Goal: Communication & Community: Answer question/provide support

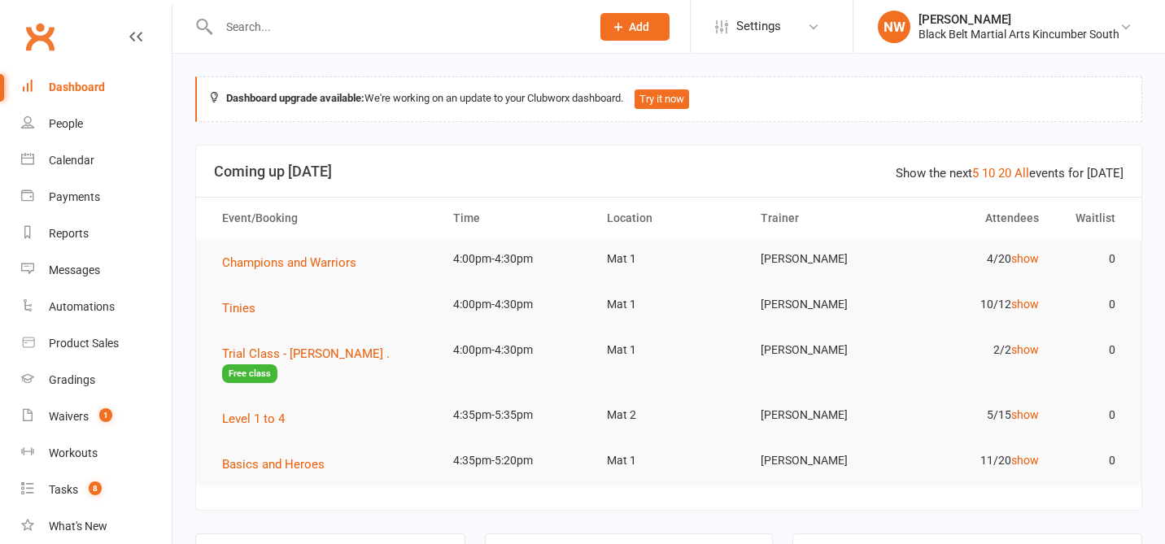
click at [255, 23] on input "text" at bounding box center [396, 26] width 365 height 23
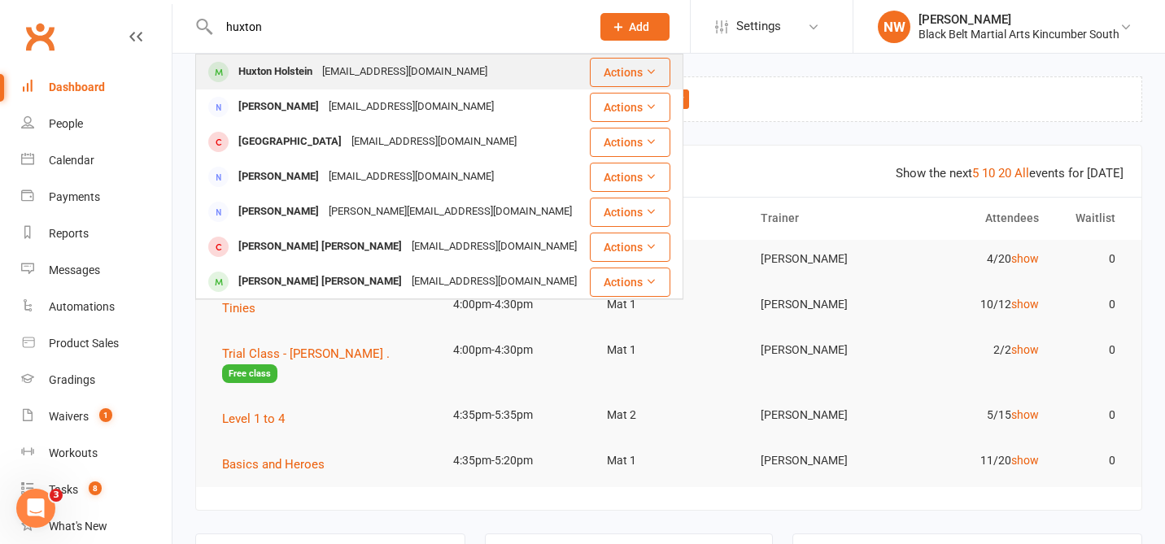
type input "huxton"
click at [267, 67] on div "Huxton Holstein" at bounding box center [276, 72] width 84 height 24
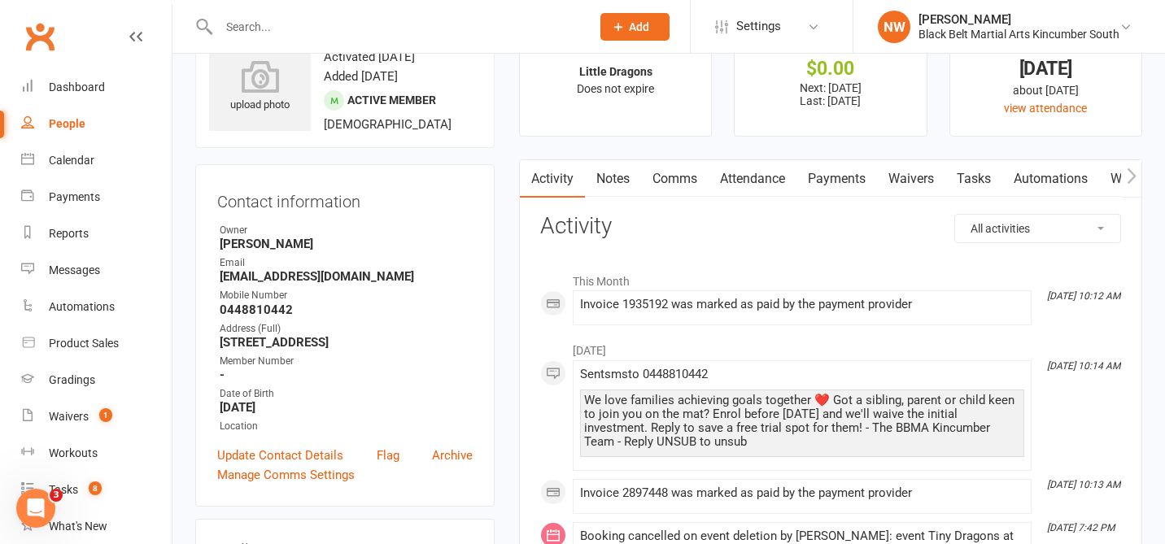
scroll to position [63, 0]
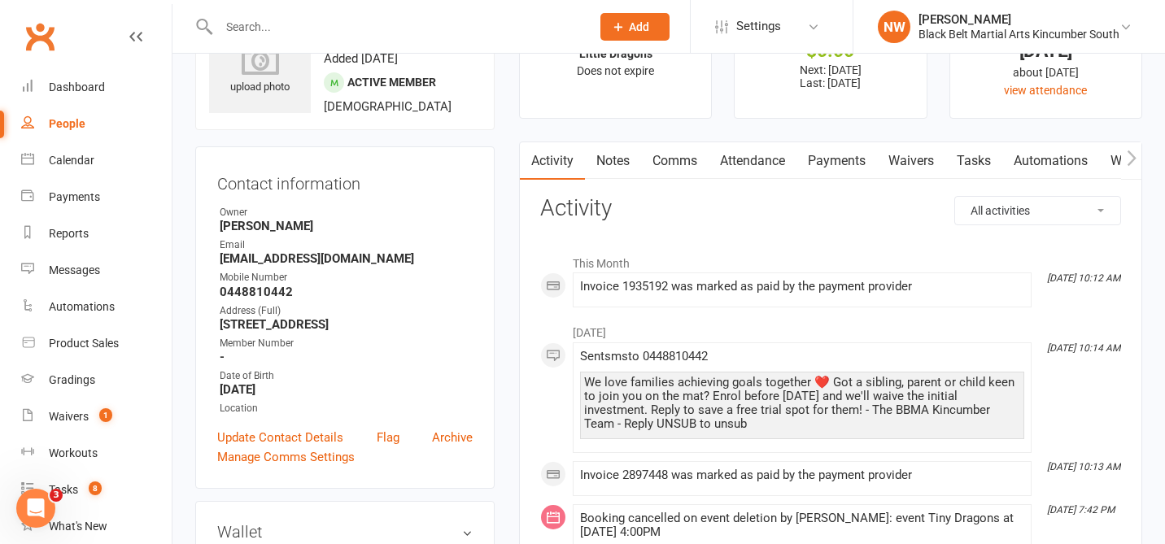
scroll to position [81, 0]
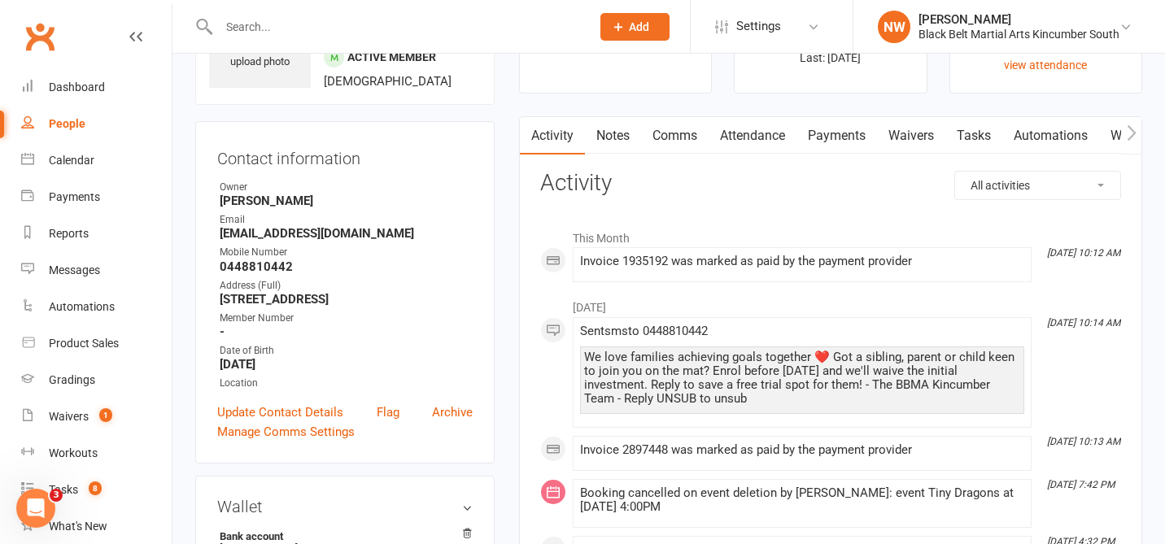
scroll to position [107, 0]
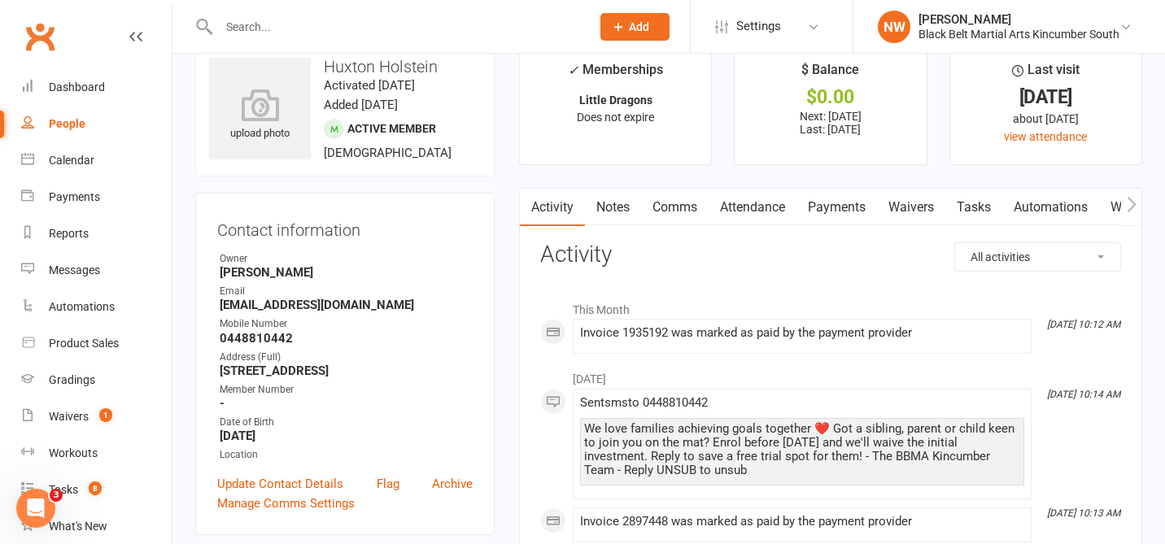
scroll to position [0, 0]
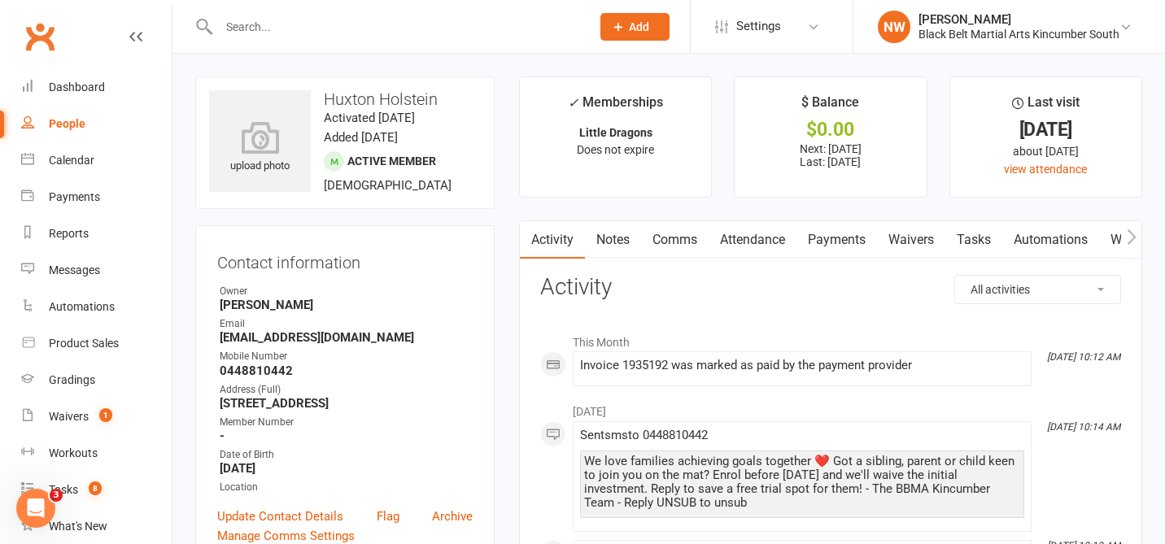
click at [759, 238] on link "Attendance" at bounding box center [753, 239] width 88 height 37
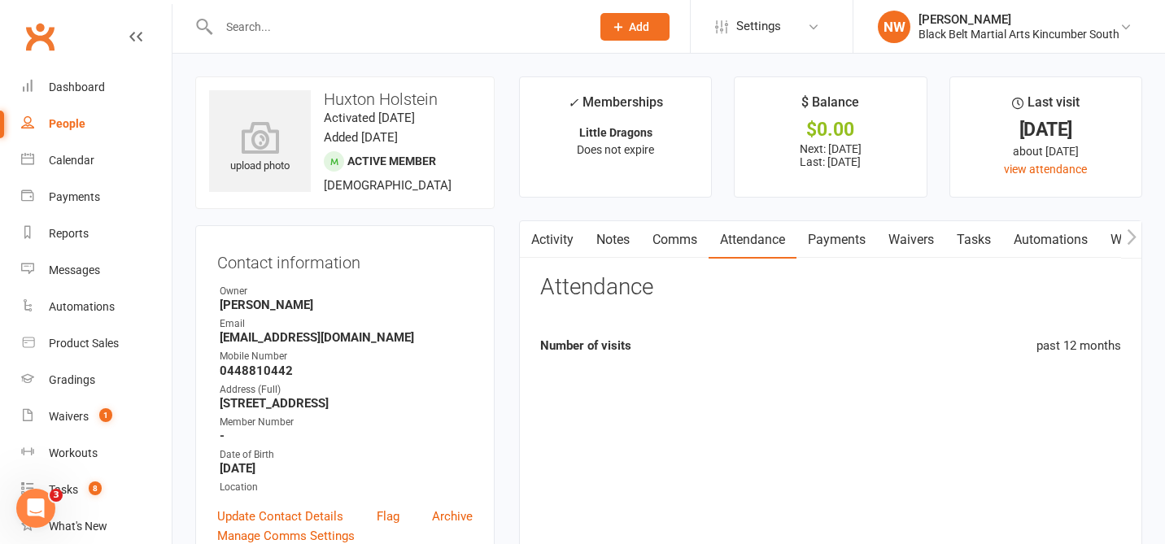
click at [759, 238] on link "Attendance" at bounding box center [753, 239] width 88 height 37
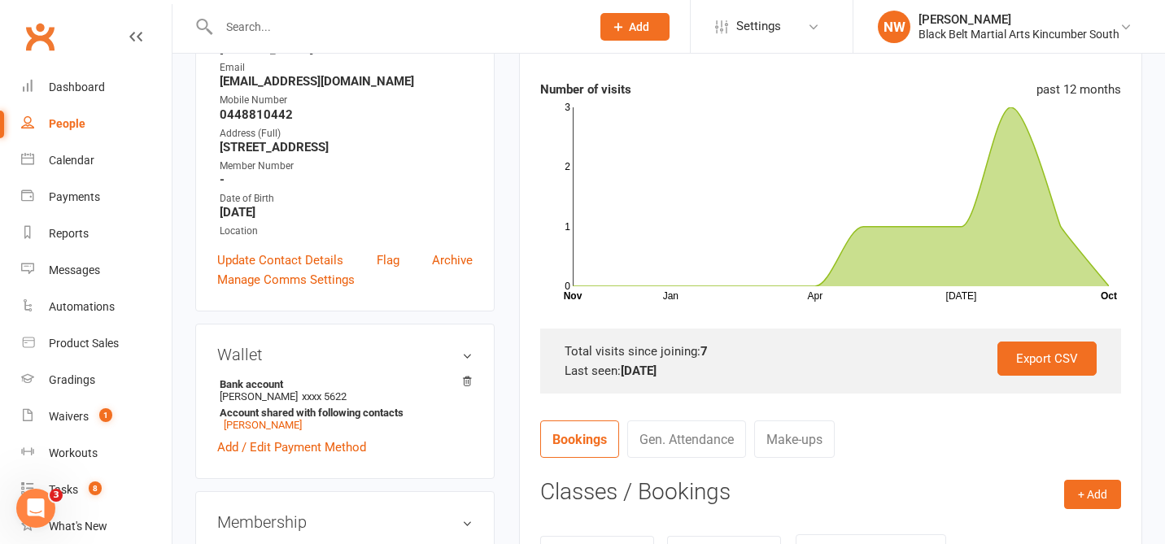
scroll to position [278, 0]
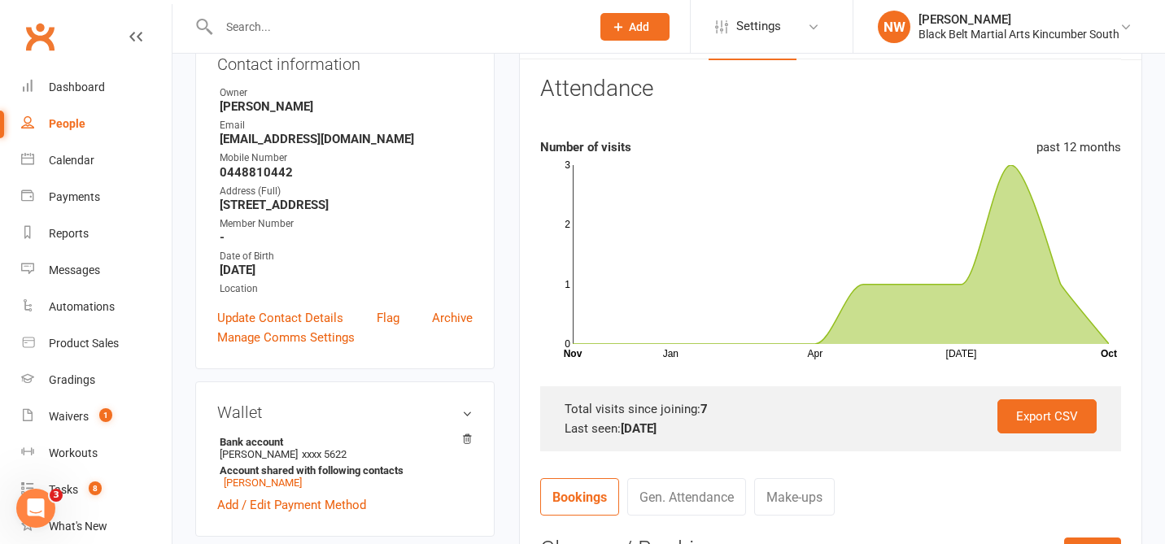
scroll to position [0, 0]
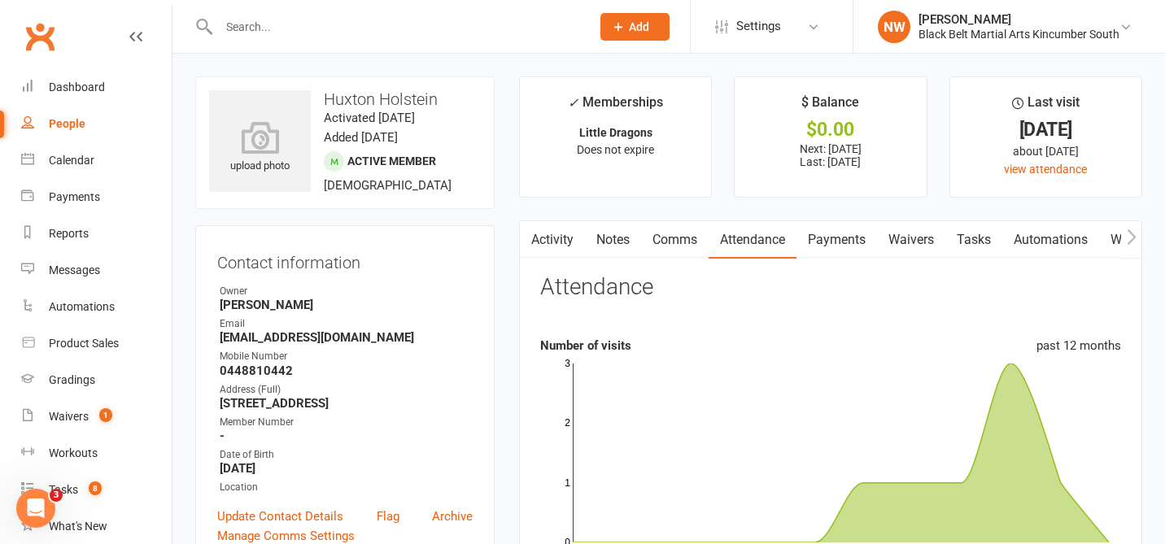
click at [621, 234] on link "Notes" at bounding box center [613, 239] width 56 height 37
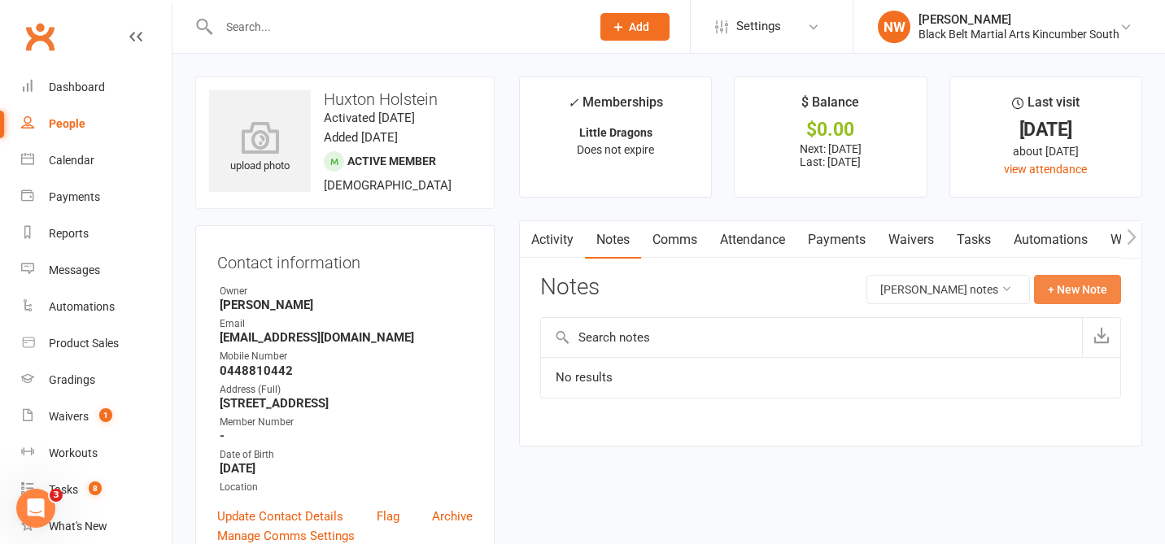
click at [1092, 291] on button "+ New Note" at bounding box center [1077, 289] width 87 height 29
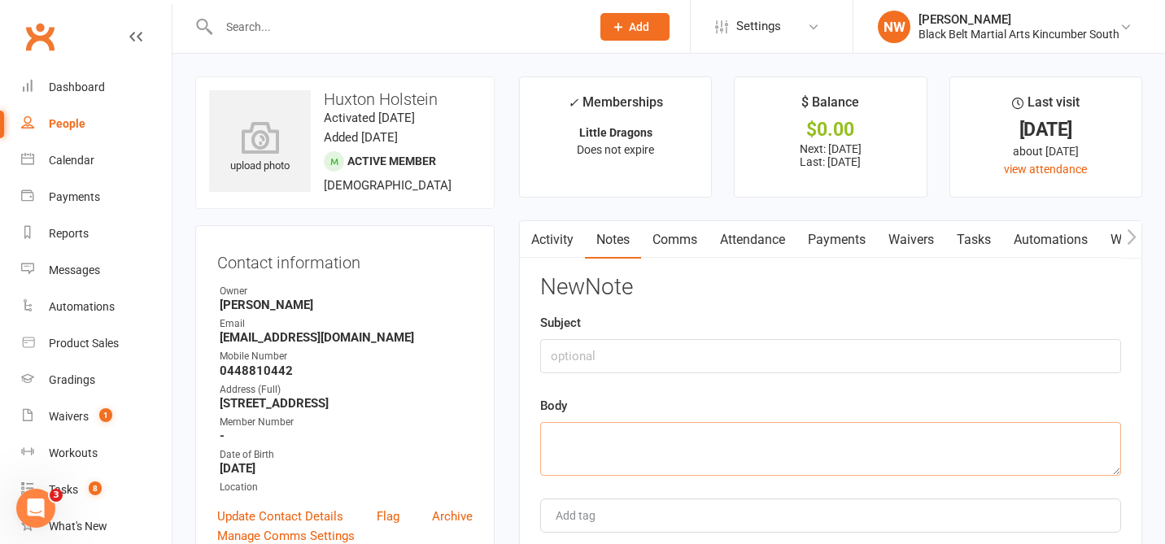
click at [596, 440] on textarea at bounding box center [830, 449] width 581 height 54
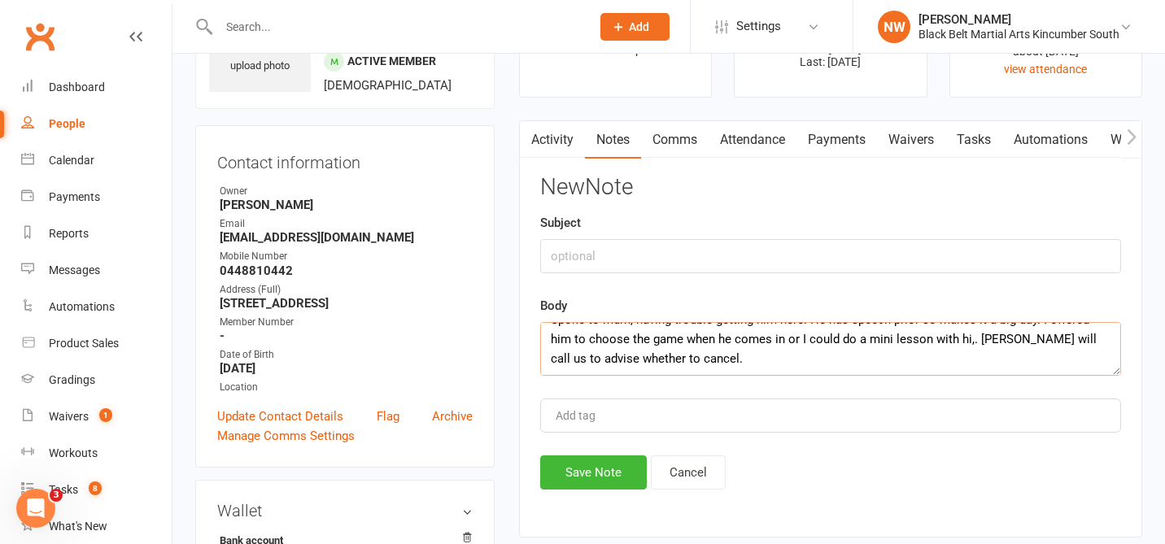
scroll to position [103, 0]
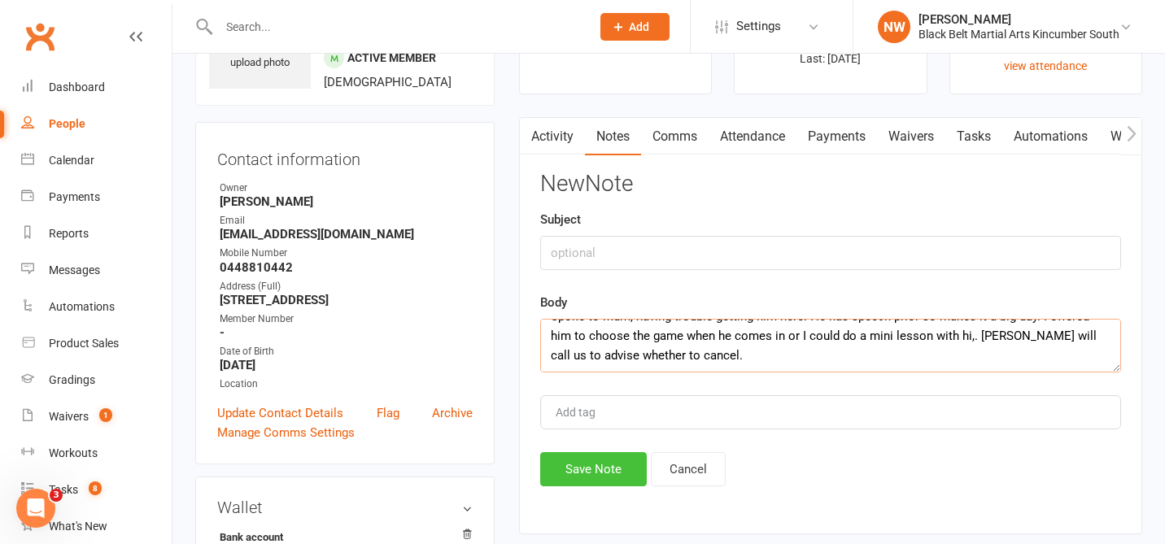
type textarea "Spoke to mum, having trouble getting him here. He has speech prior so makes it …"
click at [600, 482] on button "Save Note" at bounding box center [593, 469] width 107 height 34
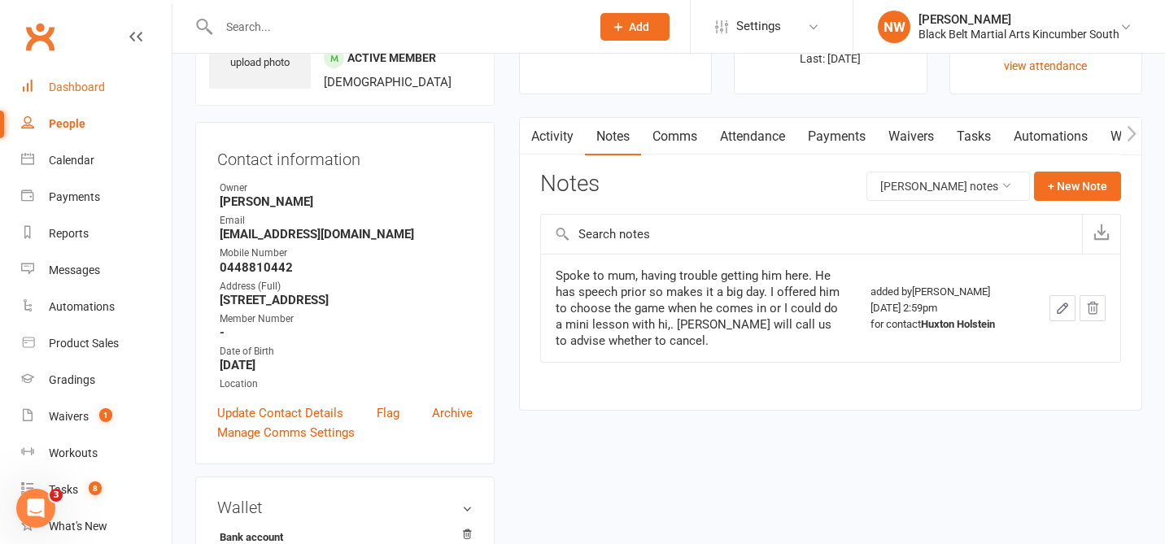
click at [91, 90] on div "Dashboard" at bounding box center [77, 87] width 56 height 13
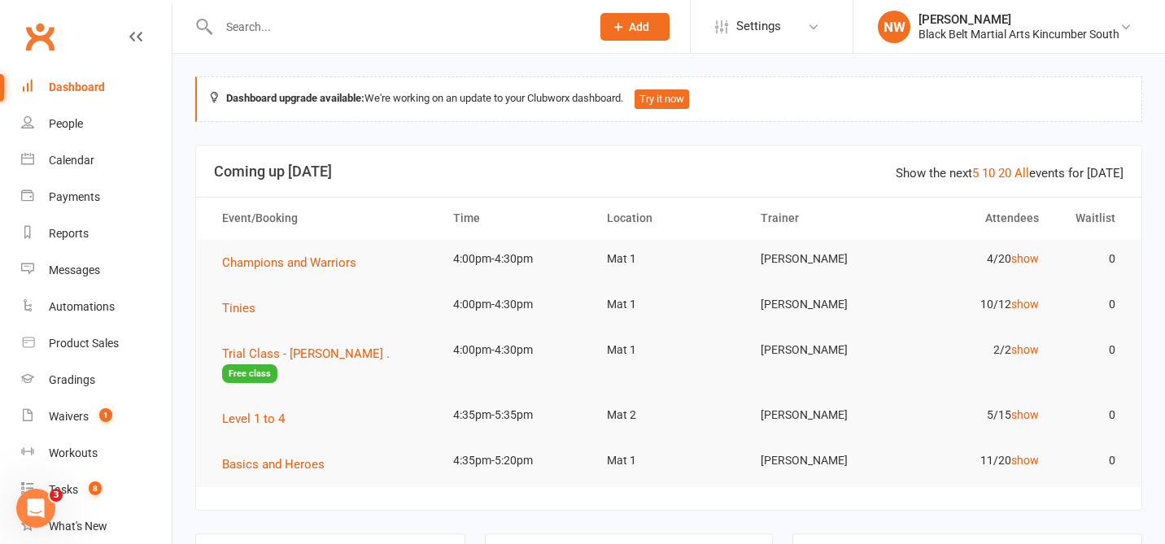
scroll to position [8, 0]
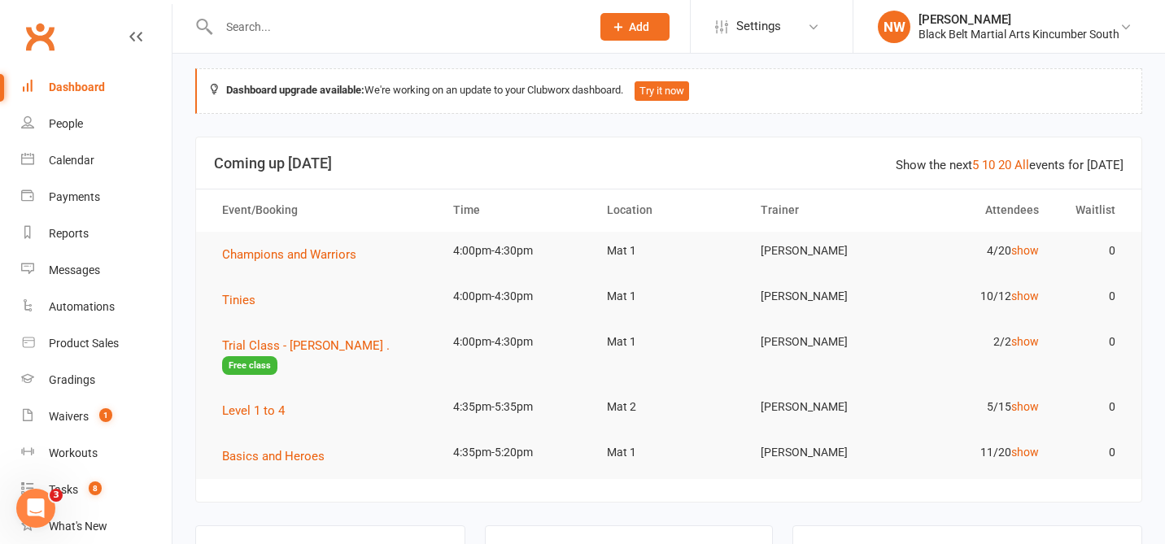
click at [1028, 165] on link "All" at bounding box center [1022, 165] width 15 height 15
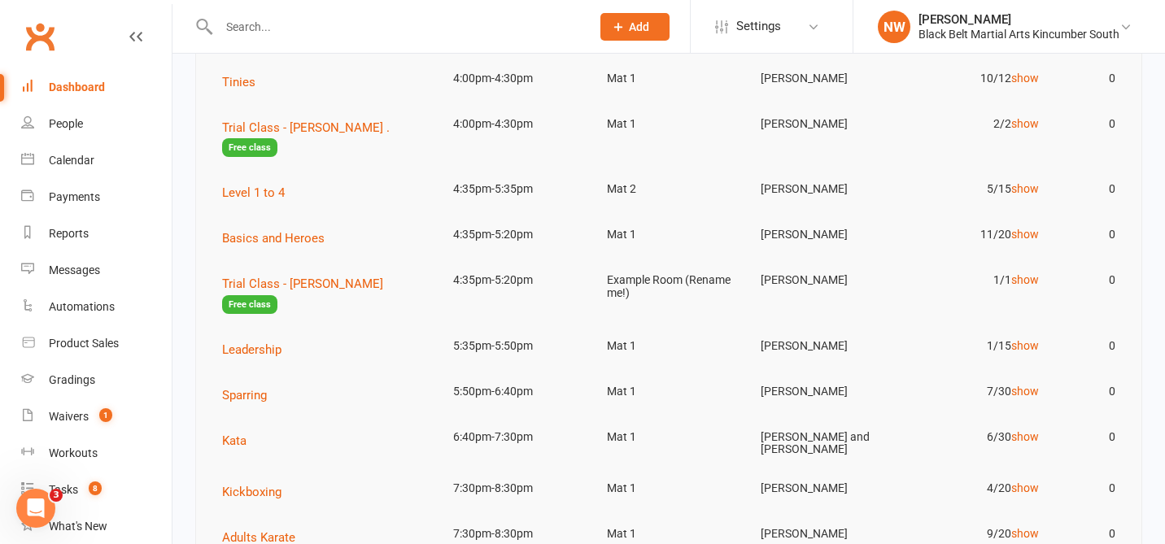
scroll to position [228, 0]
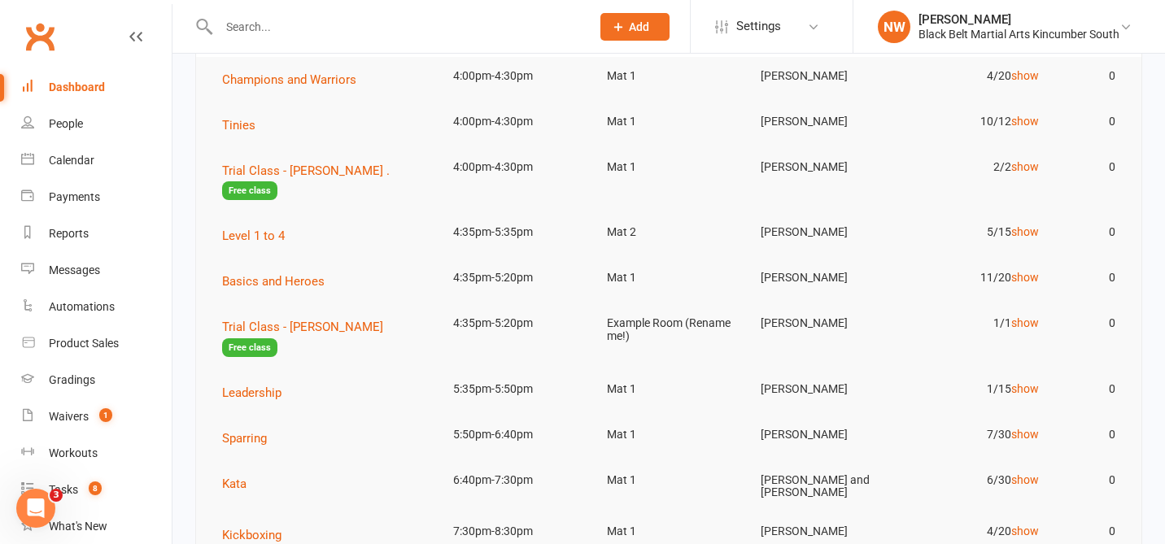
scroll to position [178, 0]
